Goal: Check status: Check status

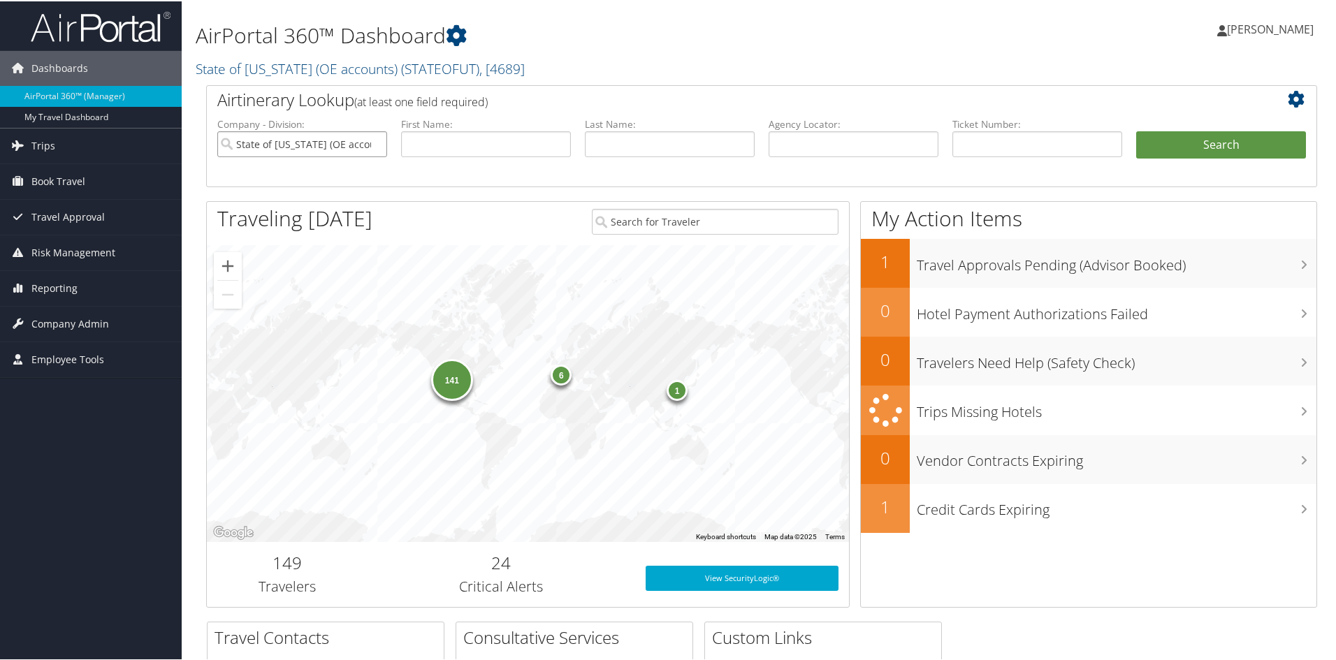
click at [373, 144] on input "State of [US_STATE] (OE accounts)" at bounding box center [302, 143] width 170 height 26
click at [994, 145] on input "text" at bounding box center [1037, 143] width 170 height 26
type input "8900897099556"
click at [1136, 130] on button "Search" at bounding box center [1221, 144] width 170 height 28
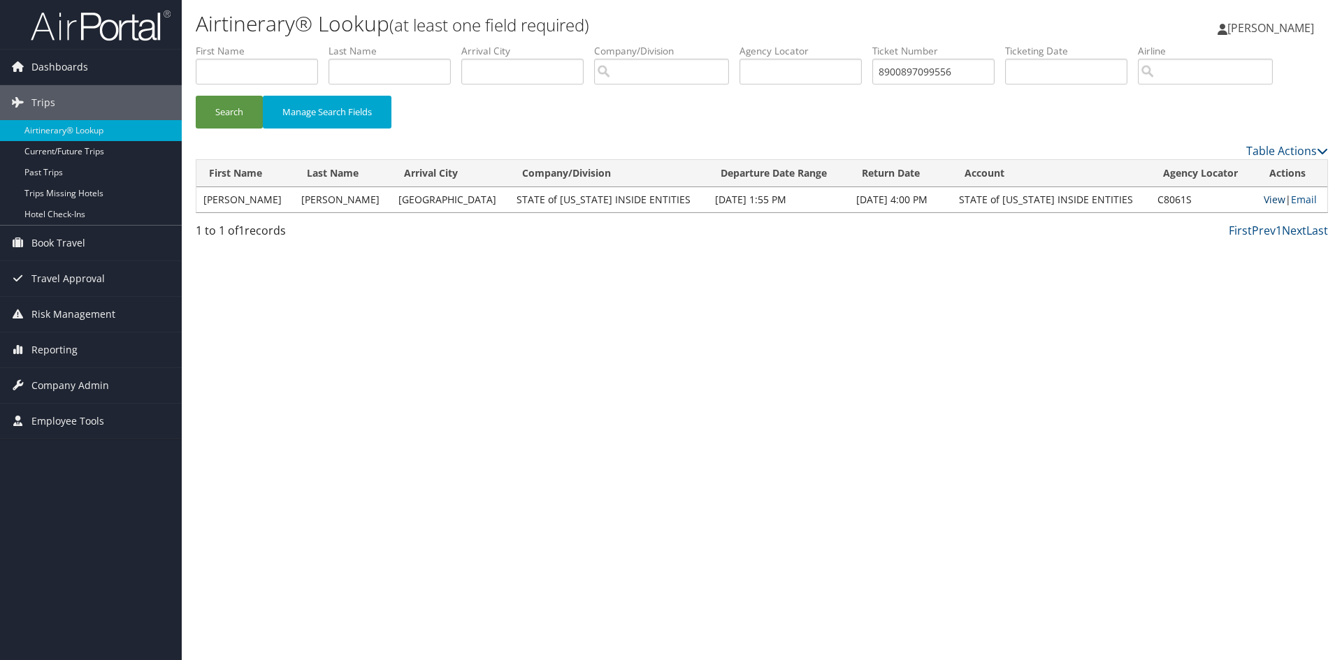
click at [1263, 198] on link "View" at bounding box center [1274, 199] width 22 height 13
click at [971, 73] on input "8900897099556" at bounding box center [933, 72] width 122 height 26
type input "8900897073942"
click at [196, 96] on button "Search" at bounding box center [229, 112] width 67 height 33
click at [1263, 198] on link "View" at bounding box center [1274, 199] width 22 height 13
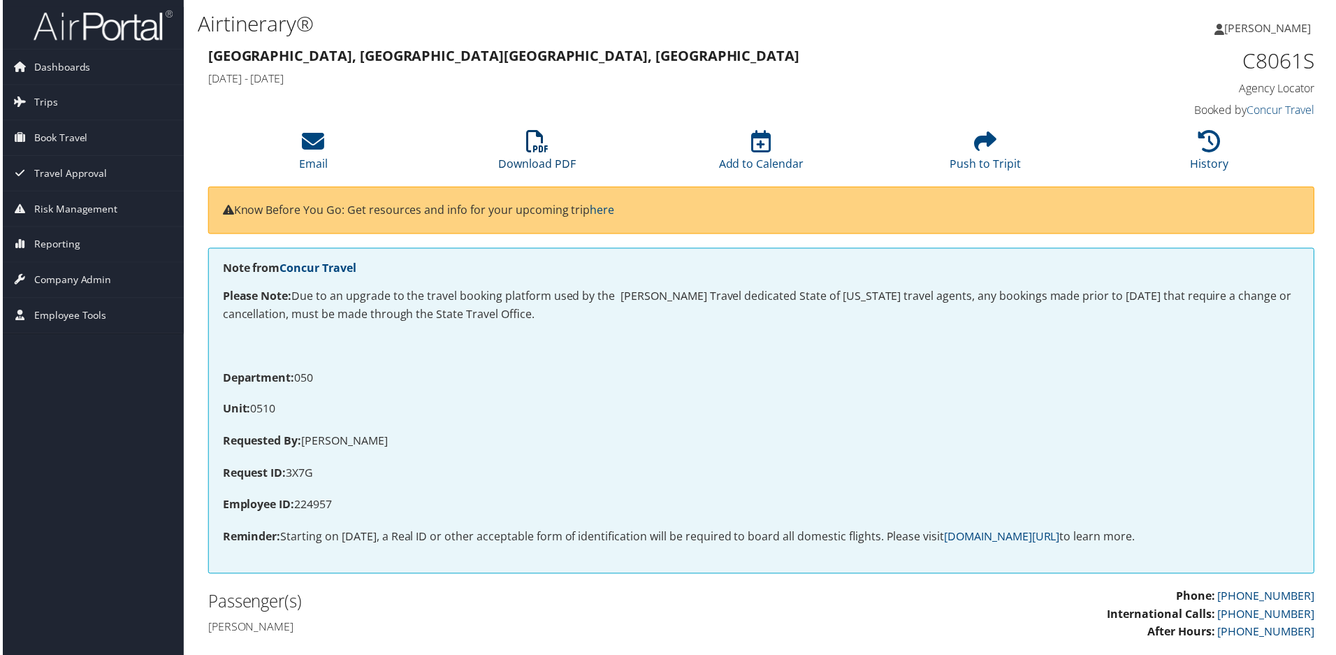
click at [542, 150] on icon at bounding box center [537, 142] width 22 height 22
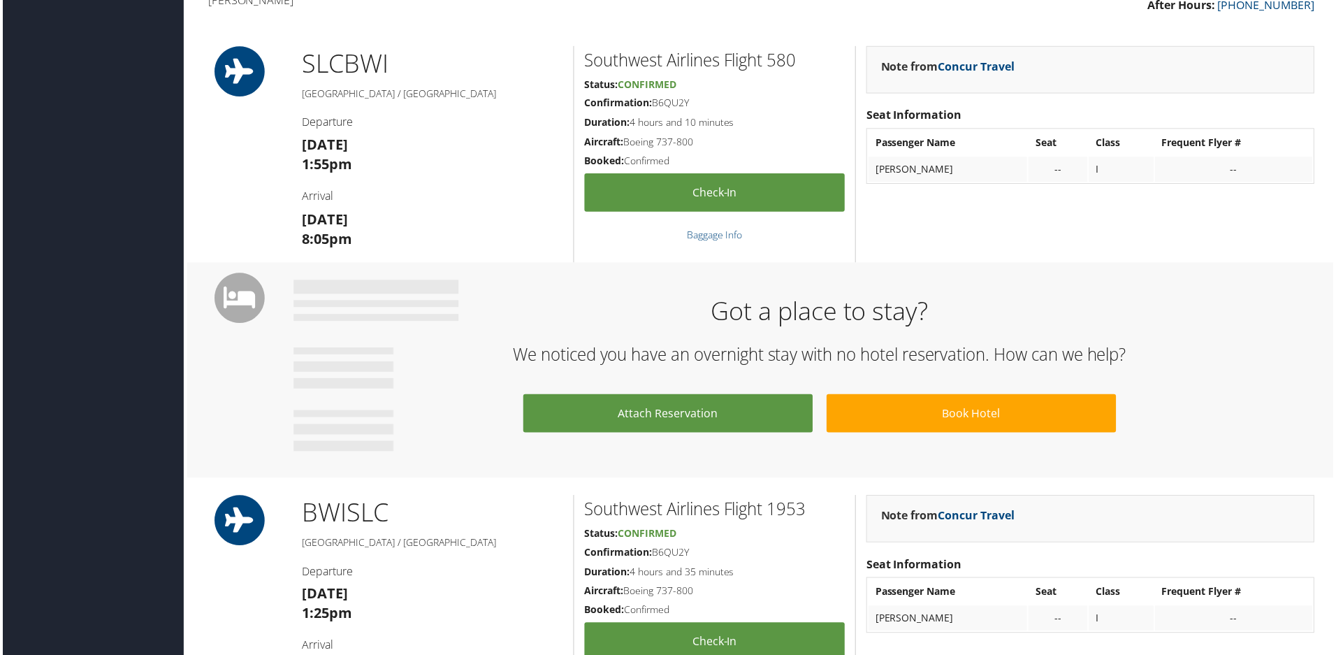
scroll to position [699, 0]
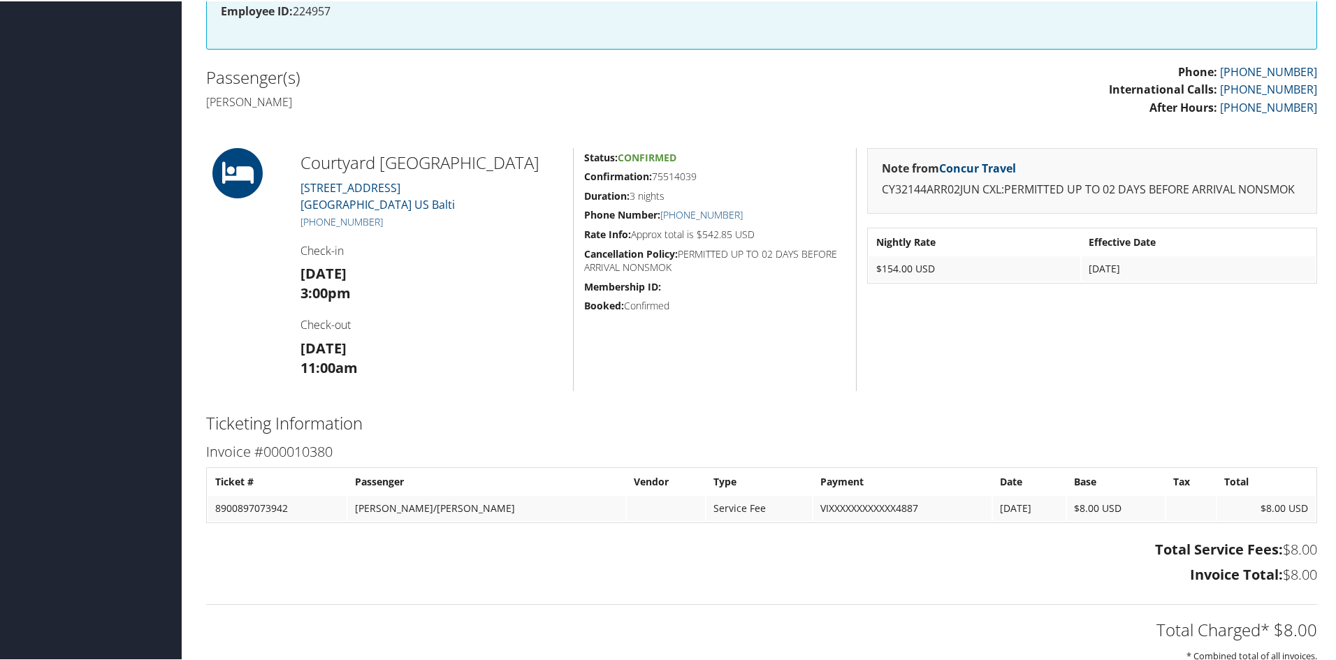
scroll to position [489, 0]
